Goal: Task Accomplishment & Management: Manage account settings

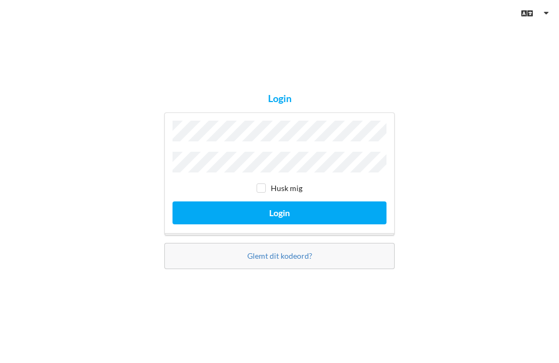
click at [280, 224] on button "Login" at bounding box center [280, 213] width 214 height 22
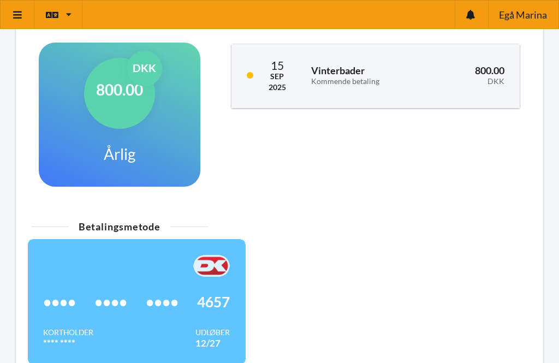
scroll to position [266, 0]
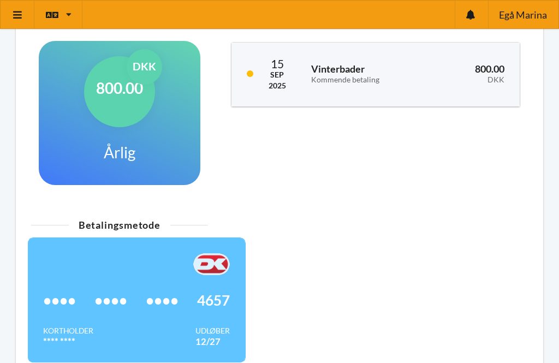
click at [97, 327] on div "Kortholder **** **** Udløber 12/27" at bounding box center [136, 337] width 187 height 22
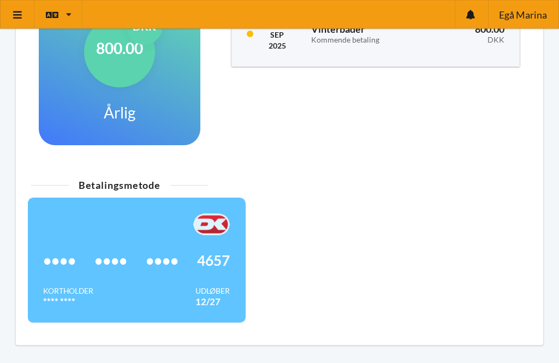
scroll to position [321, 0]
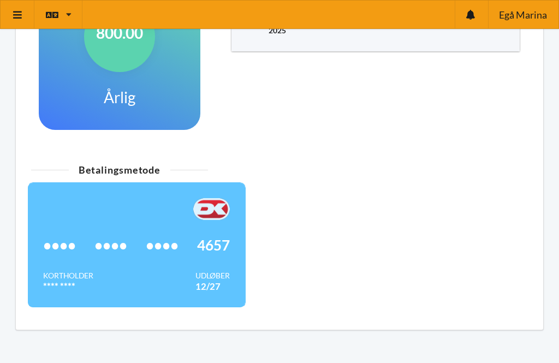
click at [60, 256] on div "•••• •••• •••• 4657" at bounding box center [136, 245] width 187 height 50
click at [64, 243] on span "••••" at bounding box center [59, 245] width 33 height 11
click at [58, 255] on div "•••• •••• •••• 4657" at bounding box center [136, 245] width 187 height 50
click at [61, 259] on div "•••• •••• •••• 4657" at bounding box center [136, 245] width 187 height 50
click at [62, 250] on span "••••" at bounding box center [59, 245] width 33 height 11
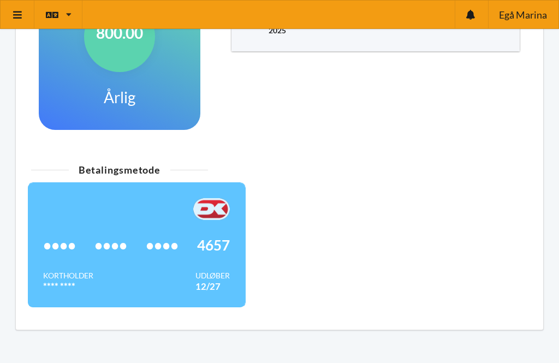
click at [69, 246] on span "••••" at bounding box center [59, 245] width 33 height 11
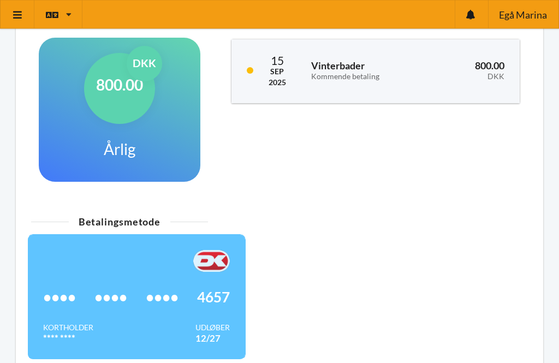
scroll to position [268, 0]
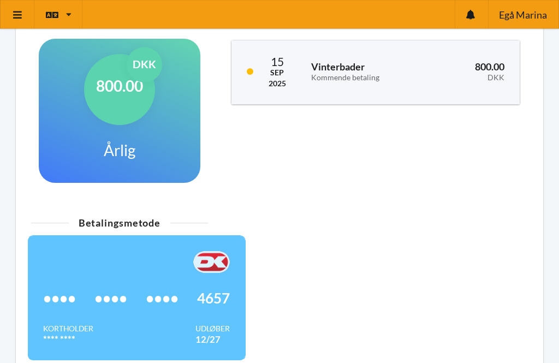
click at [60, 305] on div "•••• •••• •••• 4657" at bounding box center [136, 299] width 187 height 50
click at [62, 303] on span "••••" at bounding box center [59, 298] width 33 height 11
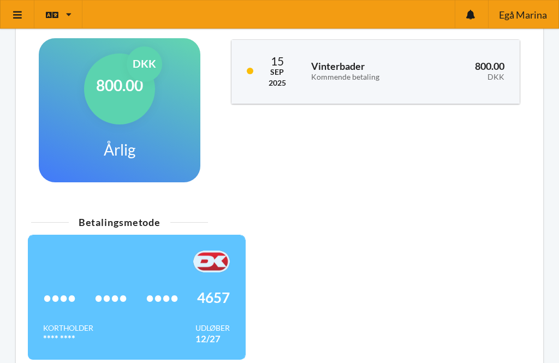
scroll to position [270, 0]
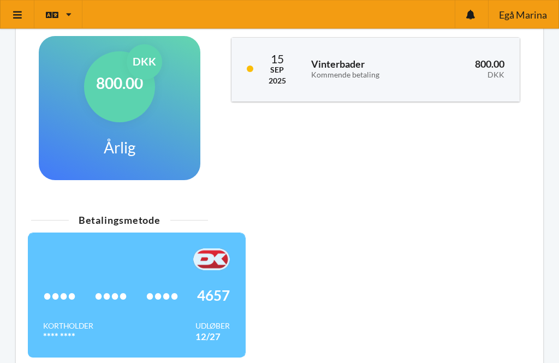
click at [154, 301] on span "••••" at bounding box center [162, 296] width 33 height 11
click at [16, 20] on link at bounding box center [18, 15] width 34 height 28
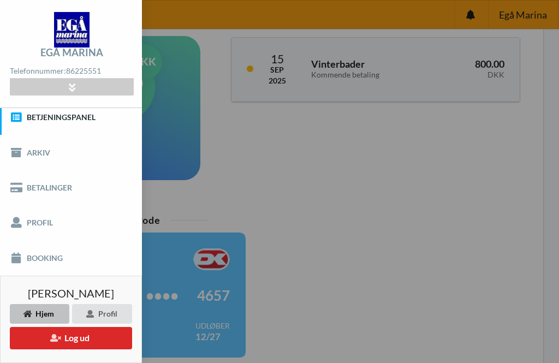
scroll to position [8, 0]
click at [82, 188] on link "Betalinger" at bounding box center [71, 188] width 142 height 35
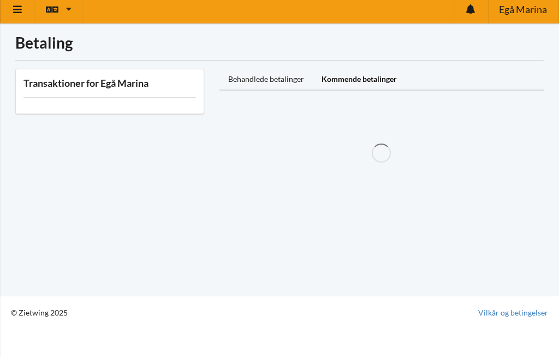
scroll to position [5, 0]
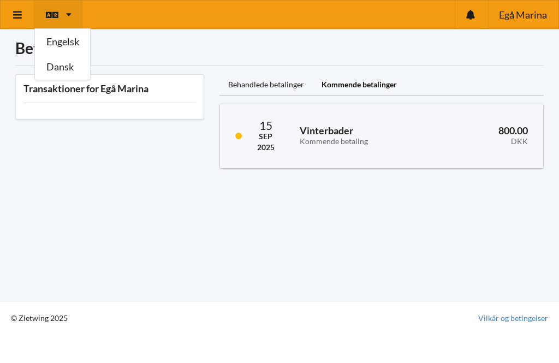
click at [127, 148] on div "Transaktioner for Egå Marina" at bounding box center [110, 122] width 204 height 110
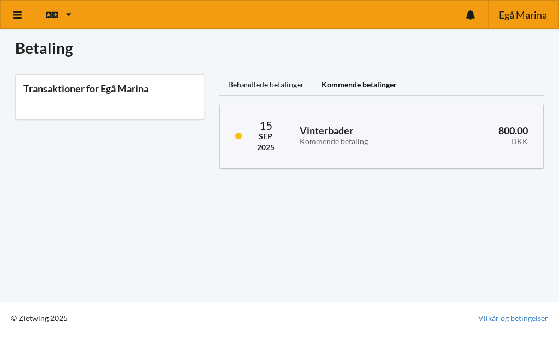
click at [8, 21] on link at bounding box center [18, 15] width 34 height 28
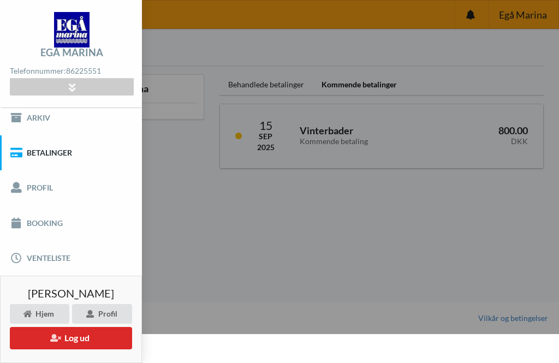
scroll to position [43, 0]
click at [60, 191] on link "Profil" at bounding box center [71, 188] width 142 height 35
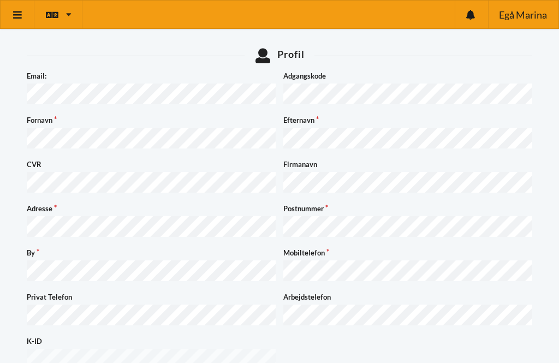
click at [23, 17] on link at bounding box center [18, 15] width 34 height 28
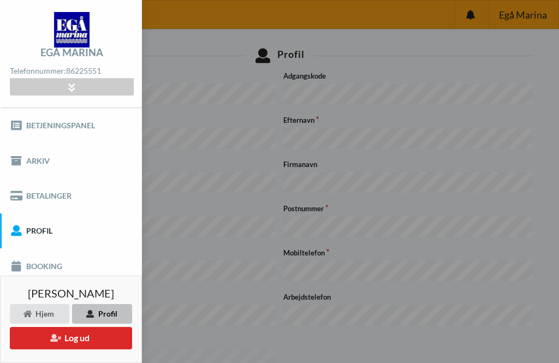
click at [90, 204] on link "Betalinger" at bounding box center [71, 196] width 142 height 35
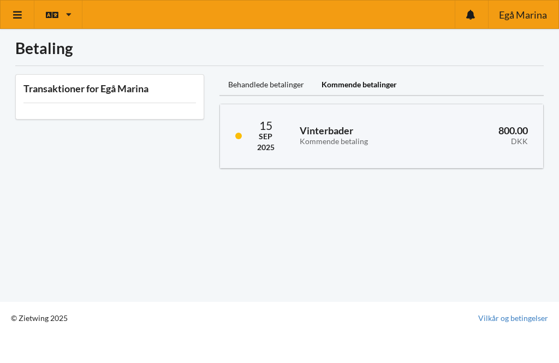
click at [159, 104] on div "Transaktioner for Egå Marina" at bounding box center [109, 96] width 189 height 45
click at [278, 90] on div "Behandlede betalinger" at bounding box center [266, 85] width 93 height 22
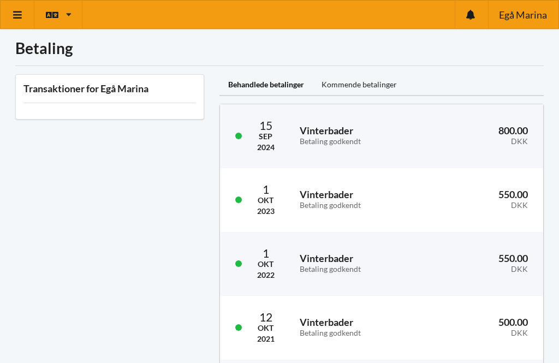
click at [19, 23] on link at bounding box center [18, 15] width 34 height 28
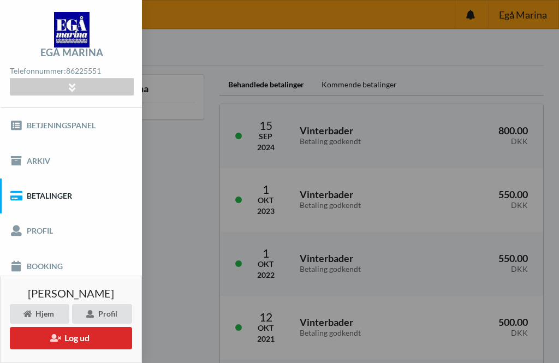
click at [93, 125] on link "Betjeningspanel" at bounding box center [71, 125] width 142 height 35
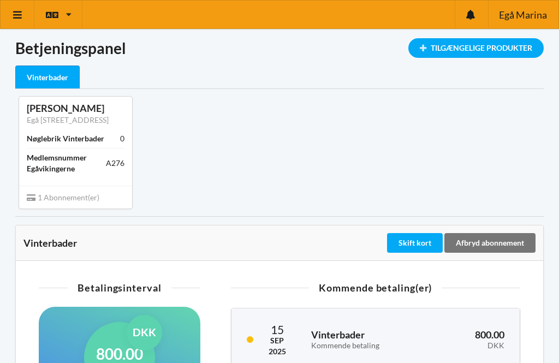
click at [415, 245] on div "Skift kort" at bounding box center [415, 243] width 56 height 20
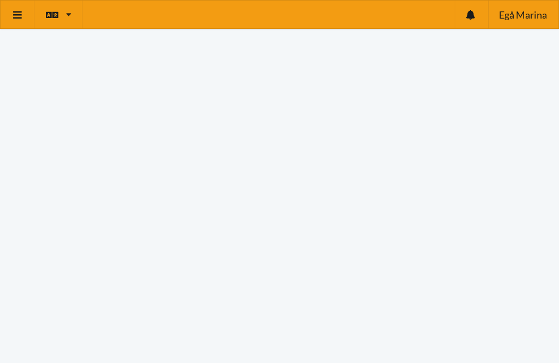
scroll to position [111, 0]
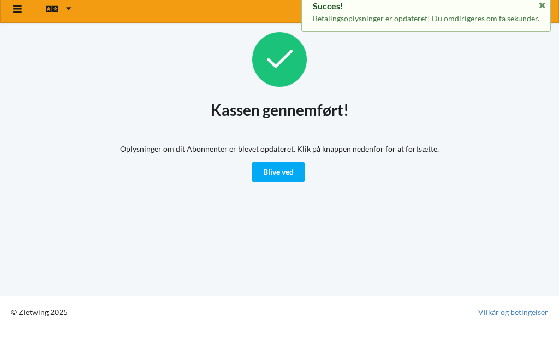
scroll to position [6, 0]
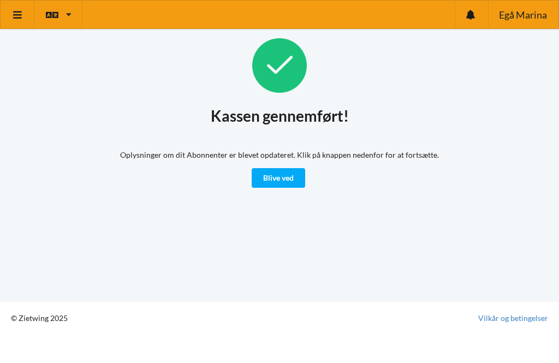
click at [278, 181] on link "Blive ved" at bounding box center [279, 178] width 54 height 20
